Goal: Information Seeking & Learning: Learn about a topic

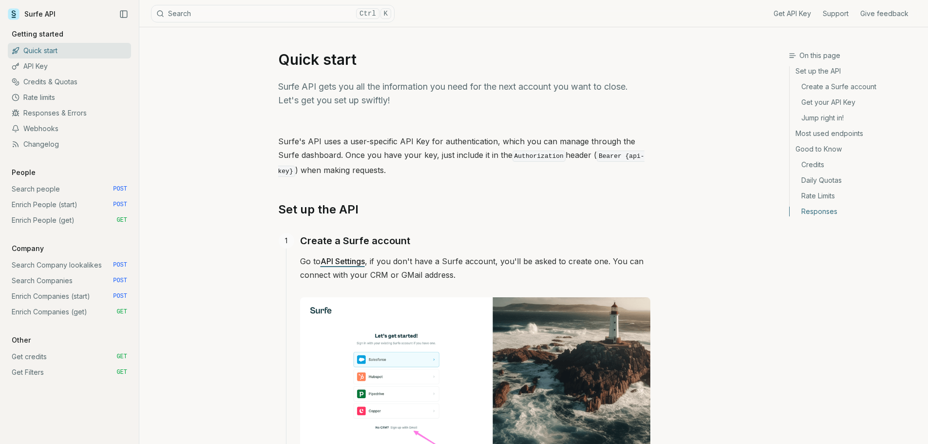
scroll to position [1396, 0]
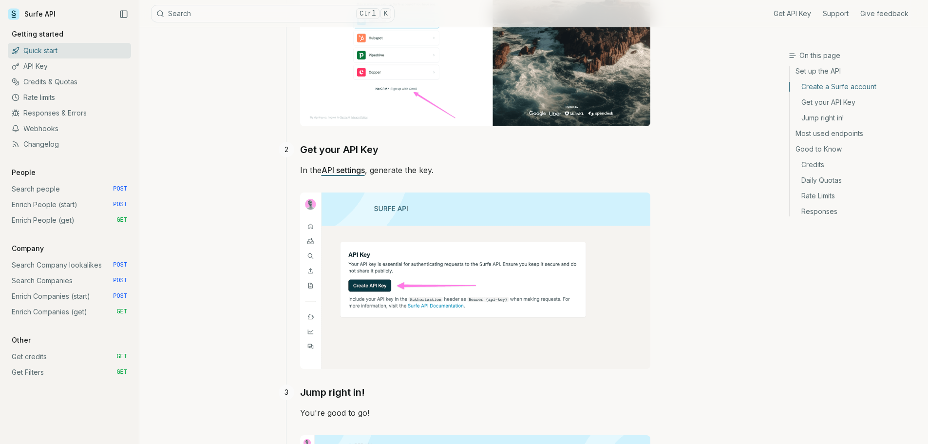
scroll to position [341, 0]
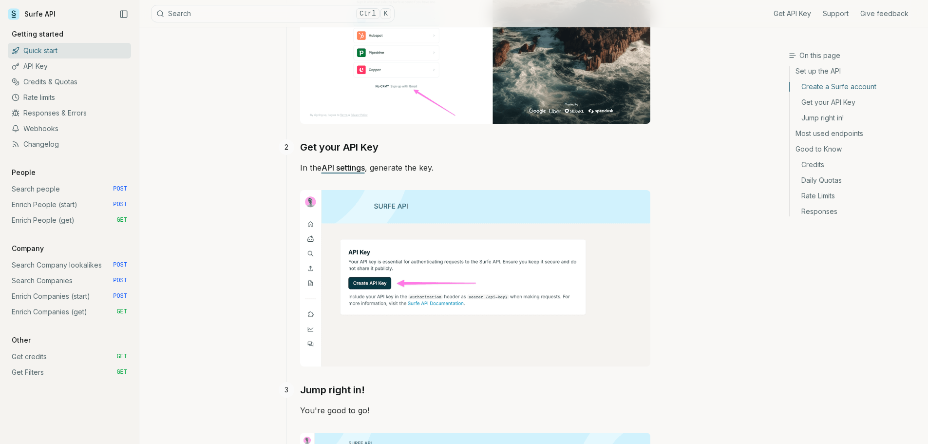
click at [290, 165] on div "Create a Surfe account Go to API Settings , if you don't have a Surfe account, …" at bounding box center [468, 364] width 364 height 945
